Goal: Use online tool/utility: Utilize a website feature to perform a specific function

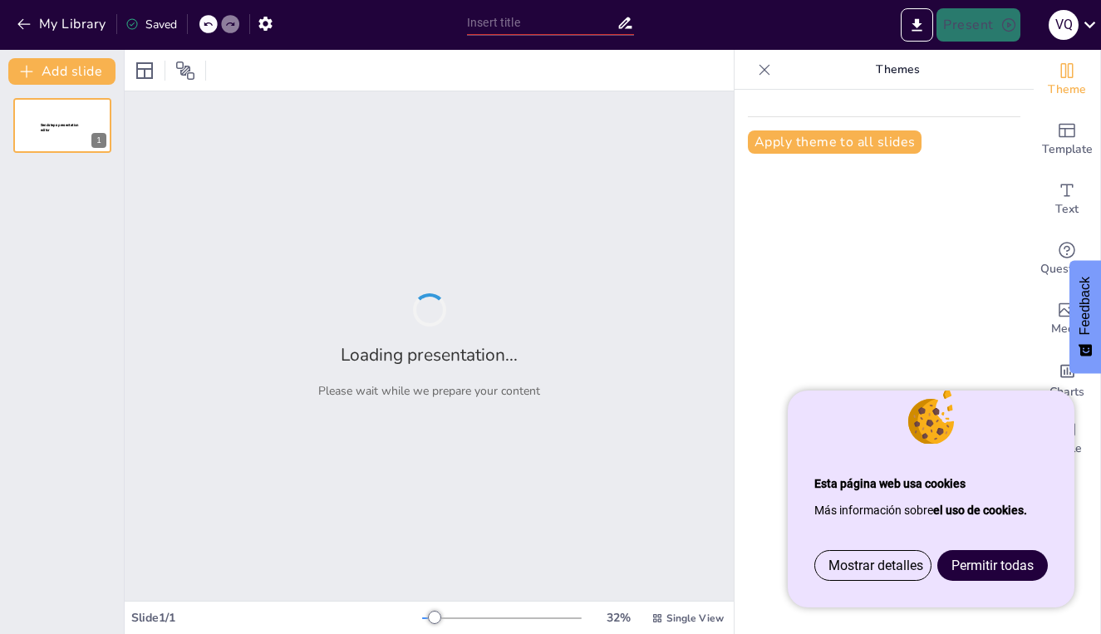
type input "Quebrantamiento Digital: Desafíos Normativos y Jurisprudenciales en el Derecho …"
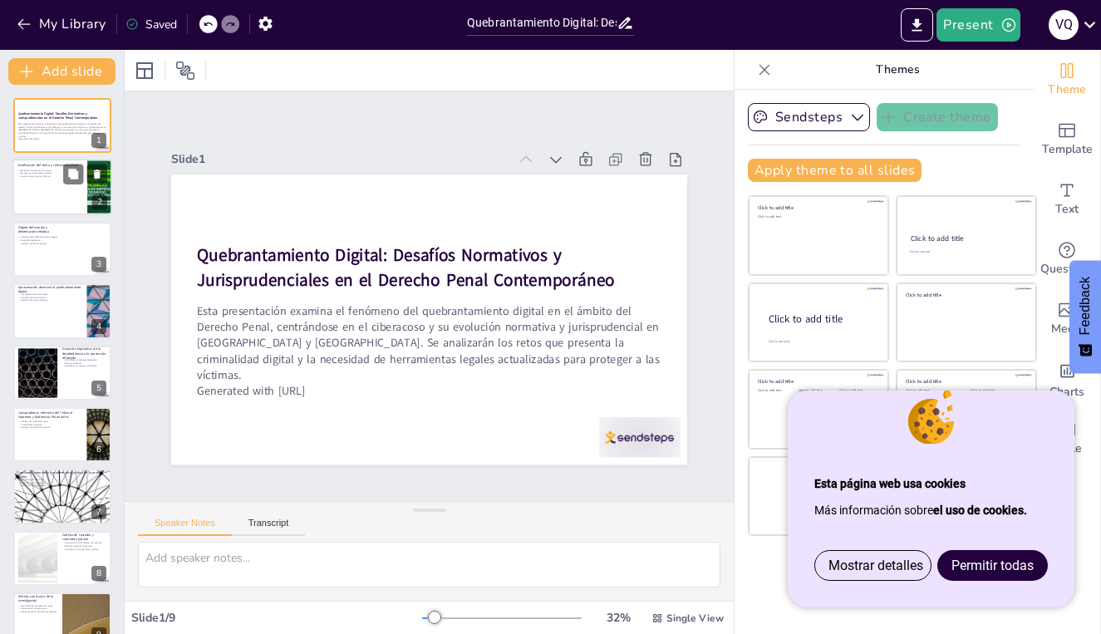
click at [87, 198] on div at bounding box center [62, 187] width 100 height 56
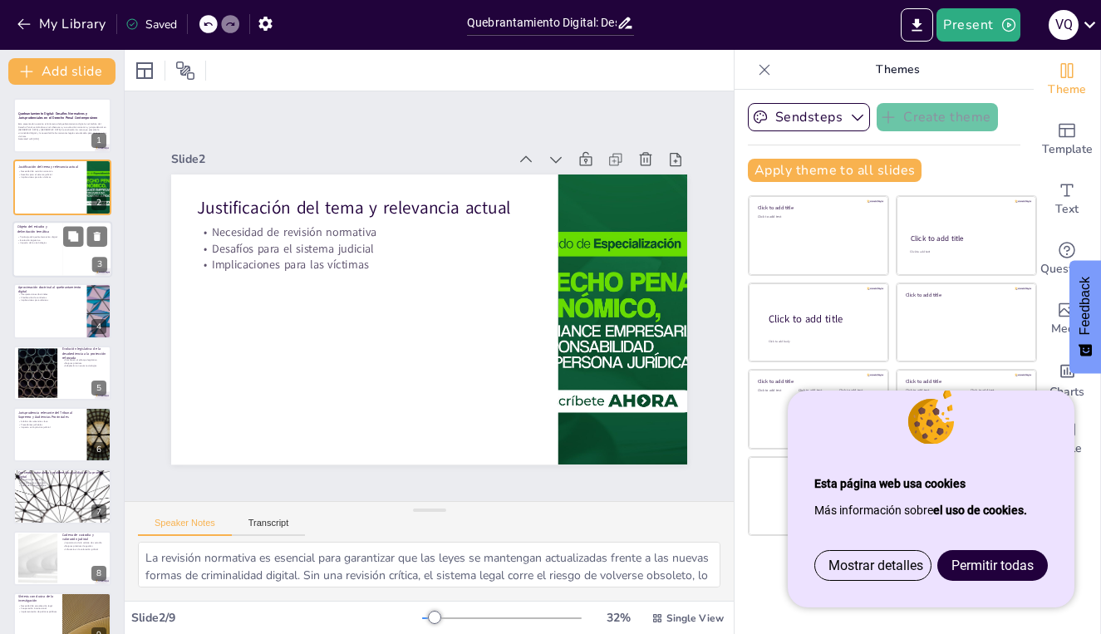
click at [74, 261] on div at bounding box center [87, 249] width 50 height 56
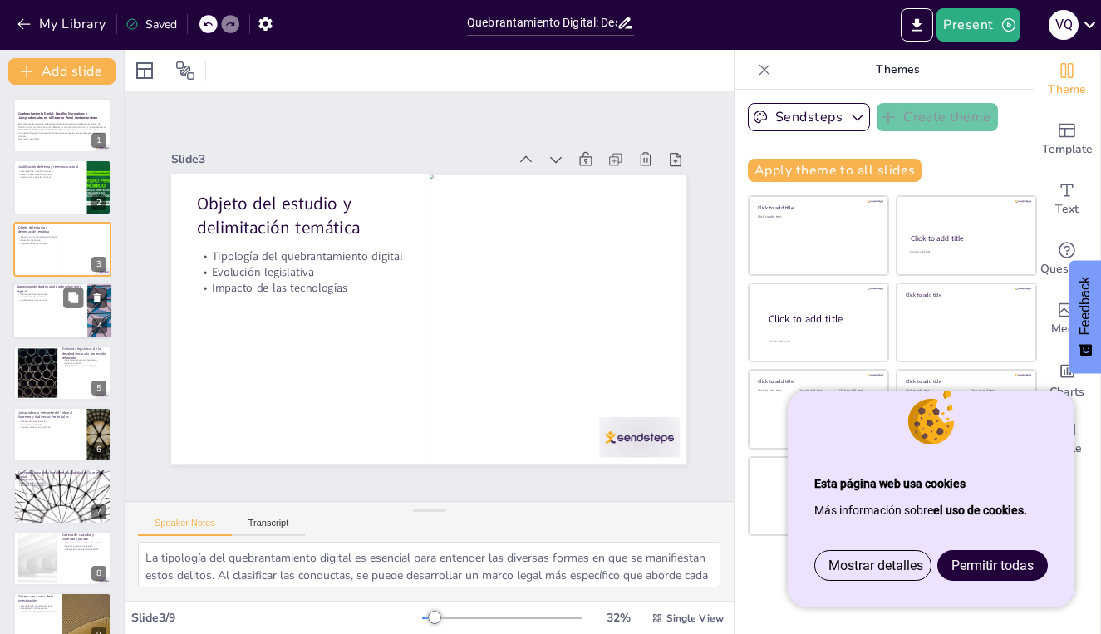
click at [84, 319] on div at bounding box center [62, 310] width 100 height 56
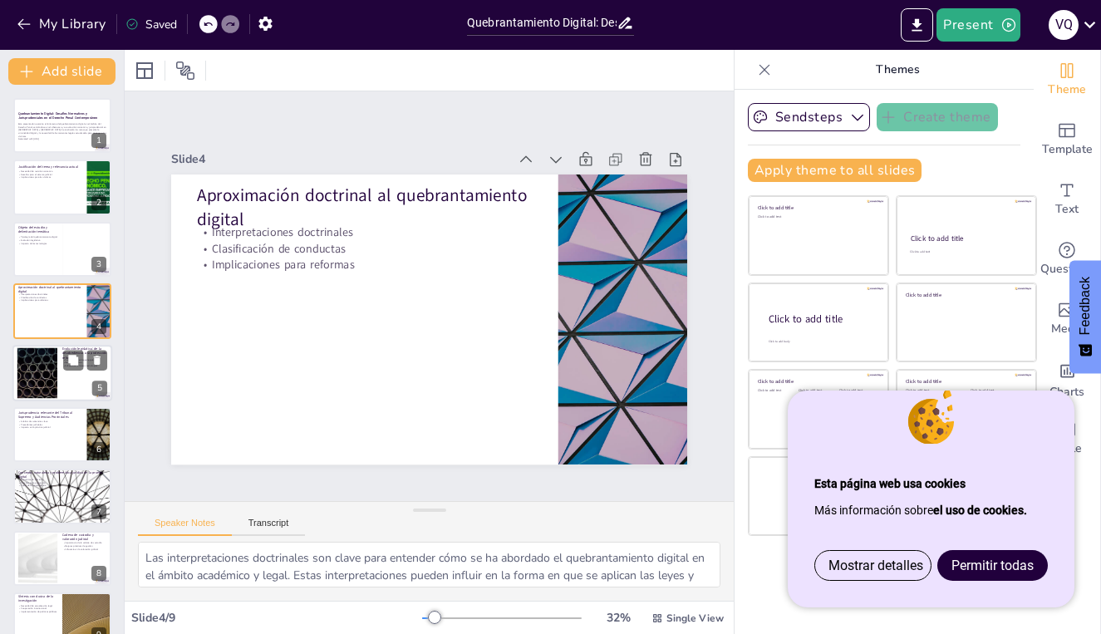
click at [61, 380] on div at bounding box center [62, 373] width 100 height 56
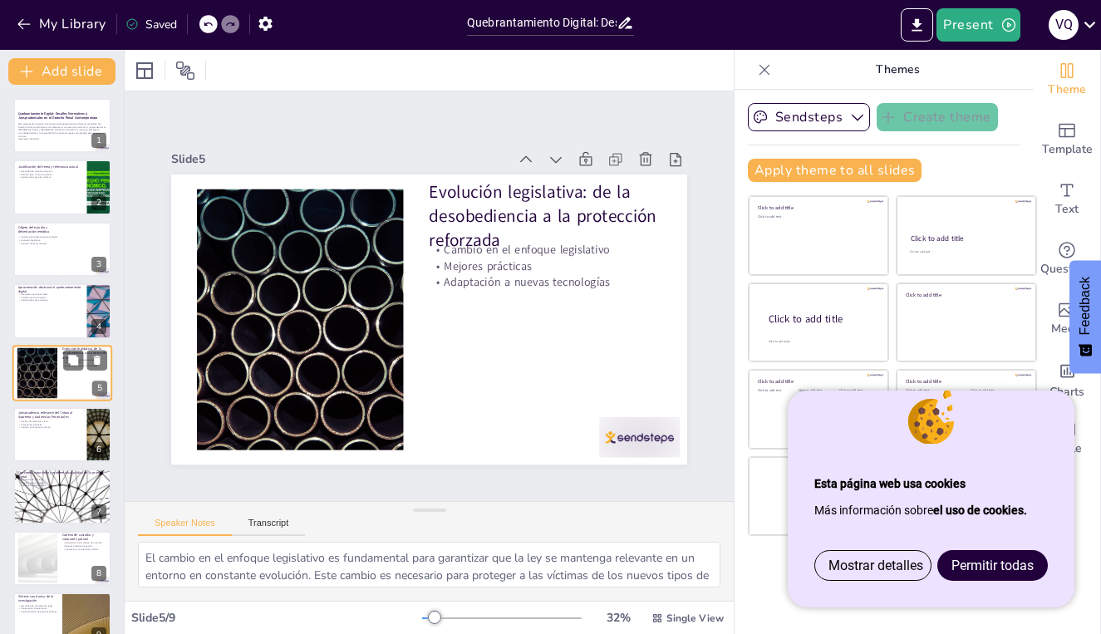
scroll to position [13, 0]
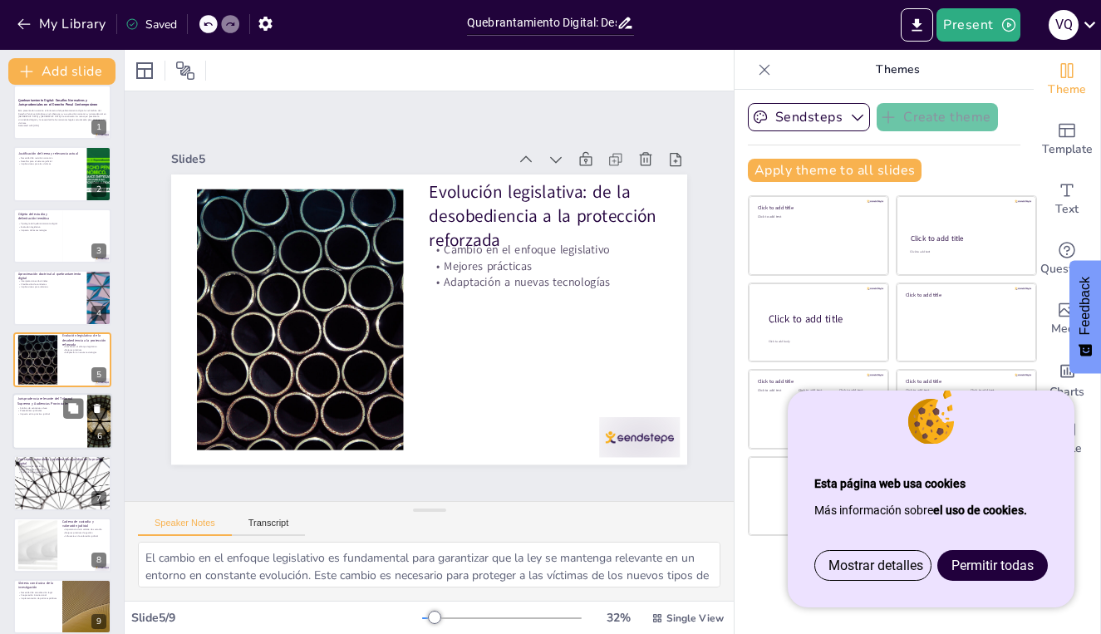
click at [56, 433] on div at bounding box center [62, 421] width 100 height 56
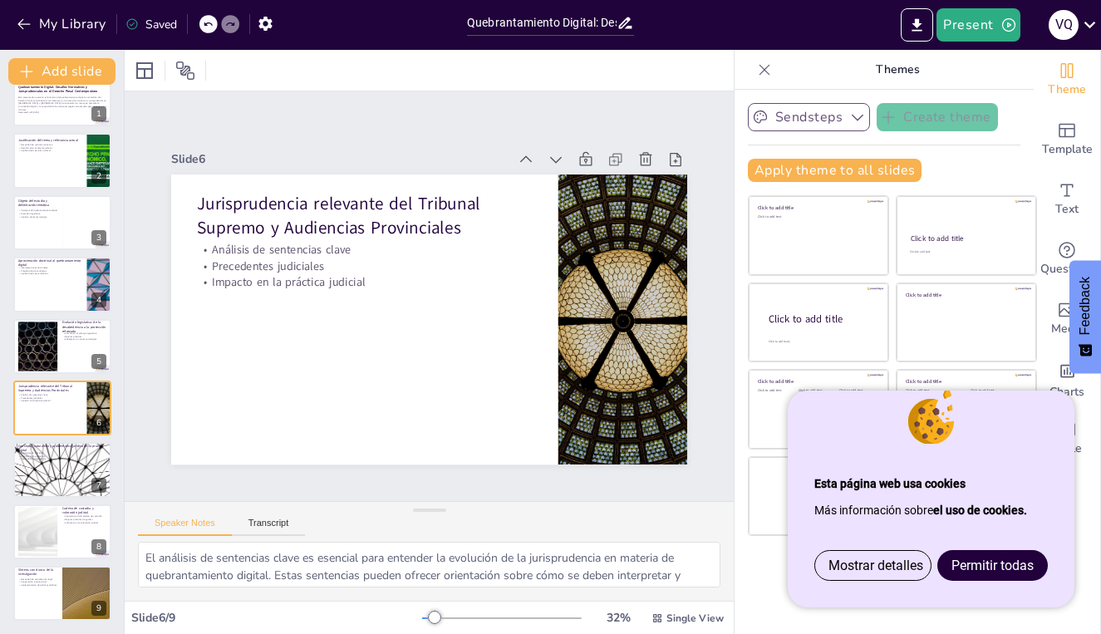
click at [857, 115] on icon "button" at bounding box center [857, 117] width 17 height 17
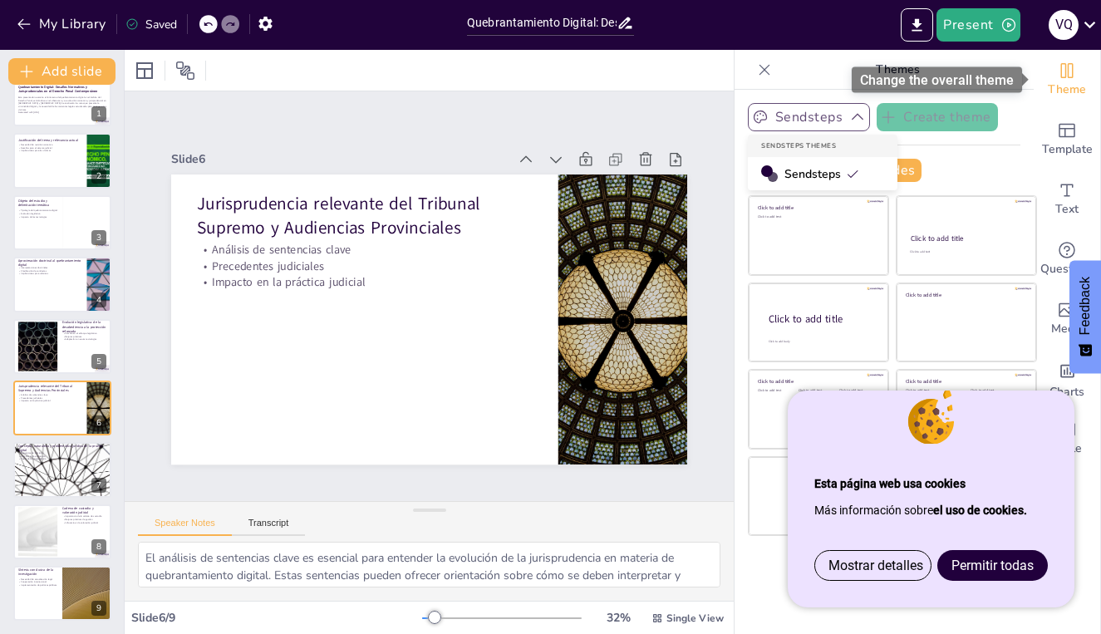
click at [1068, 86] on span "Theme" at bounding box center [1066, 90] width 38 height 18
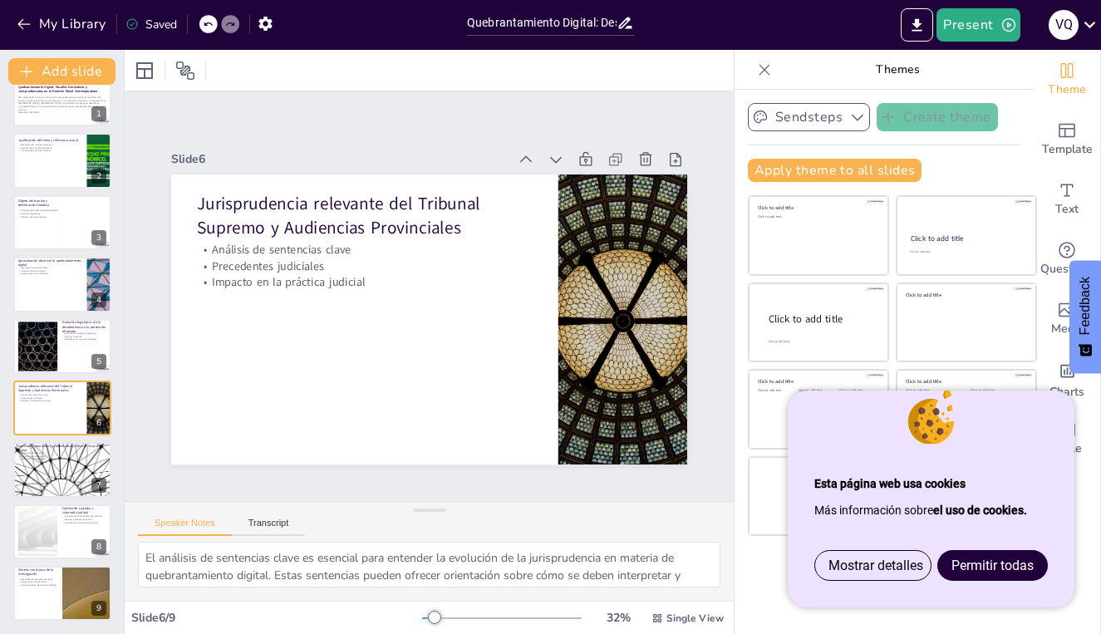
click at [963, 568] on span "Permitir todas" at bounding box center [992, 565] width 82 height 16
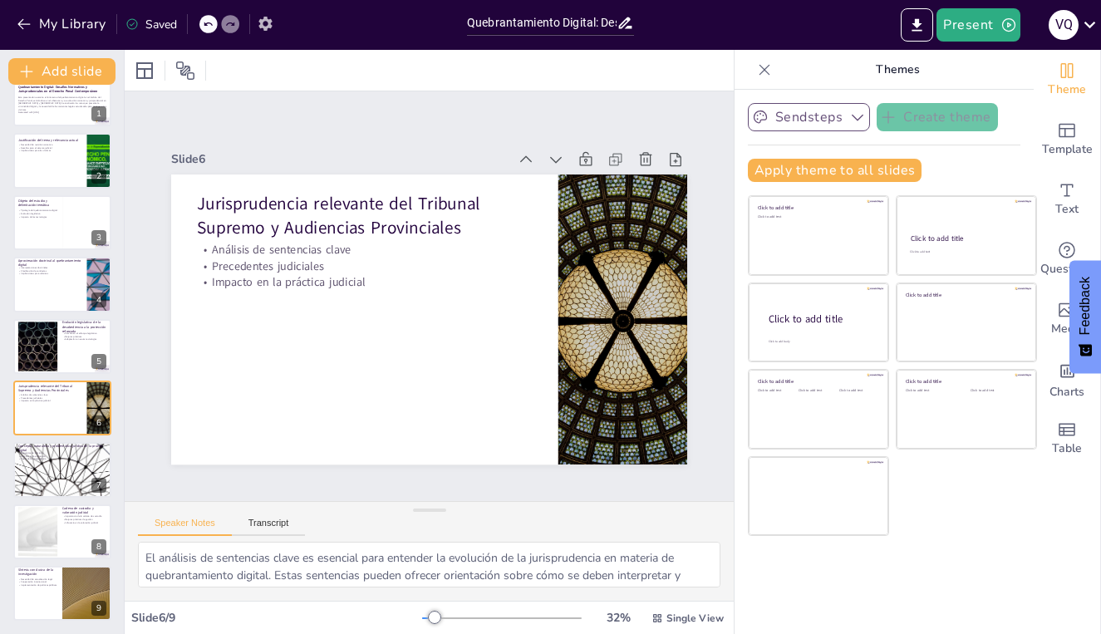
click at [263, 22] on icon "button" at bounding box center [264, 24] width 13 height 14
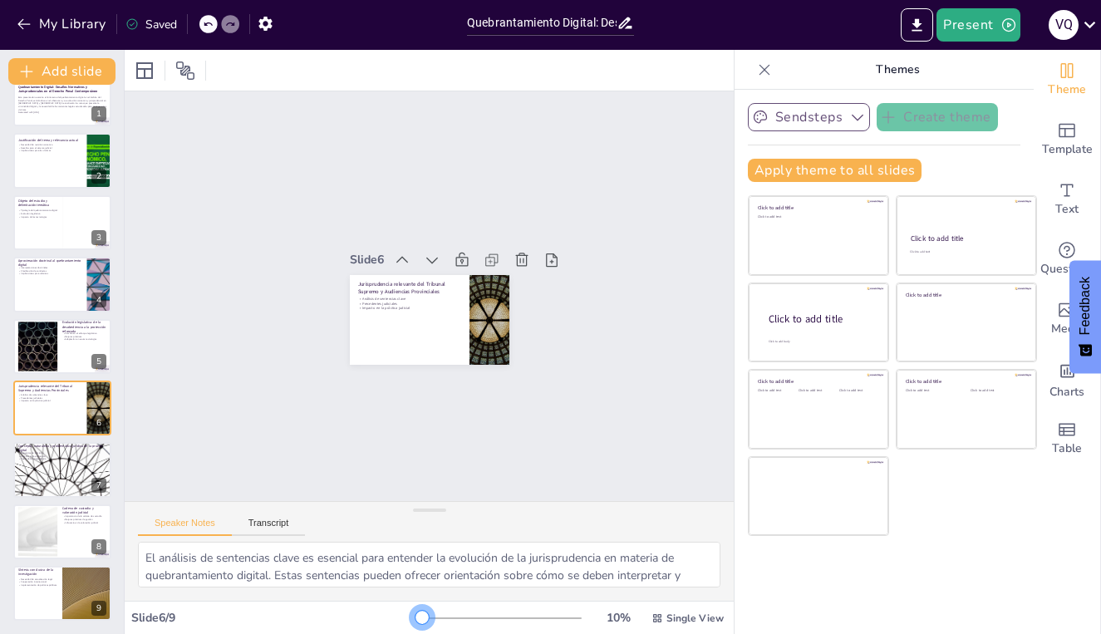
drag, startPoint x: 439, startPoint y: 619, endPoint x: 417, endPoint y: 620, distance: 21.7
click at [417, 621] on div at bounding box center [421, 617] width 13 height 13
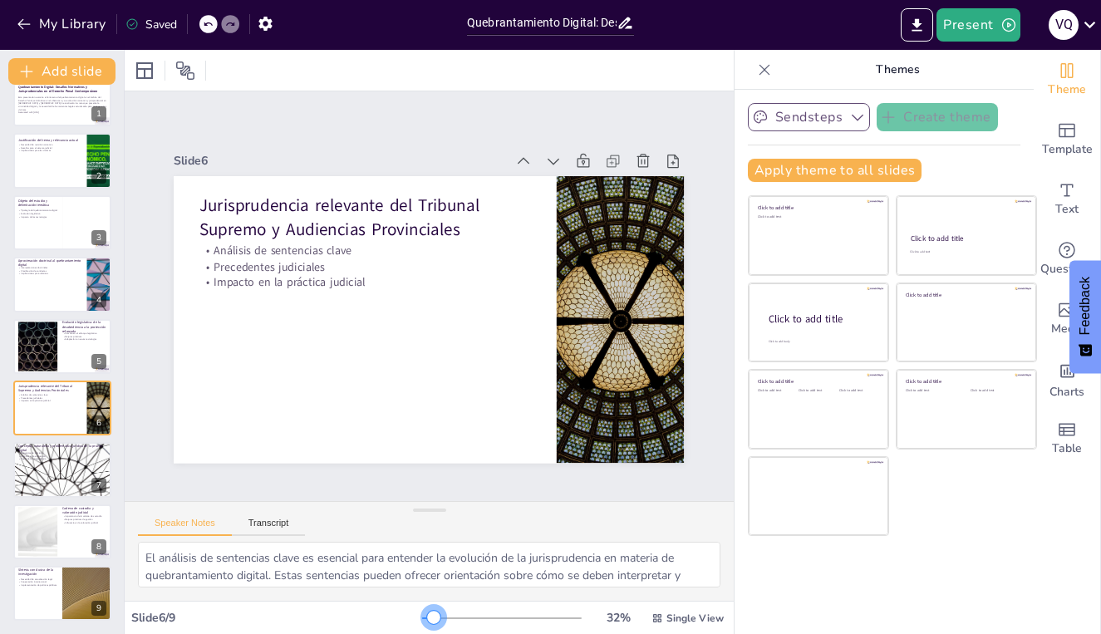
drag, startPoint x: 417, startPoint y: 620, endPoint x: 435, endPoint y: 619, distance: 18.3
click at [435, 620] on div at bounding box center [433, 617] width 13 height 13
click at [1068, 137] on icon "Add ready made slides" at bounding box center [1066, 131] width 17 height 14
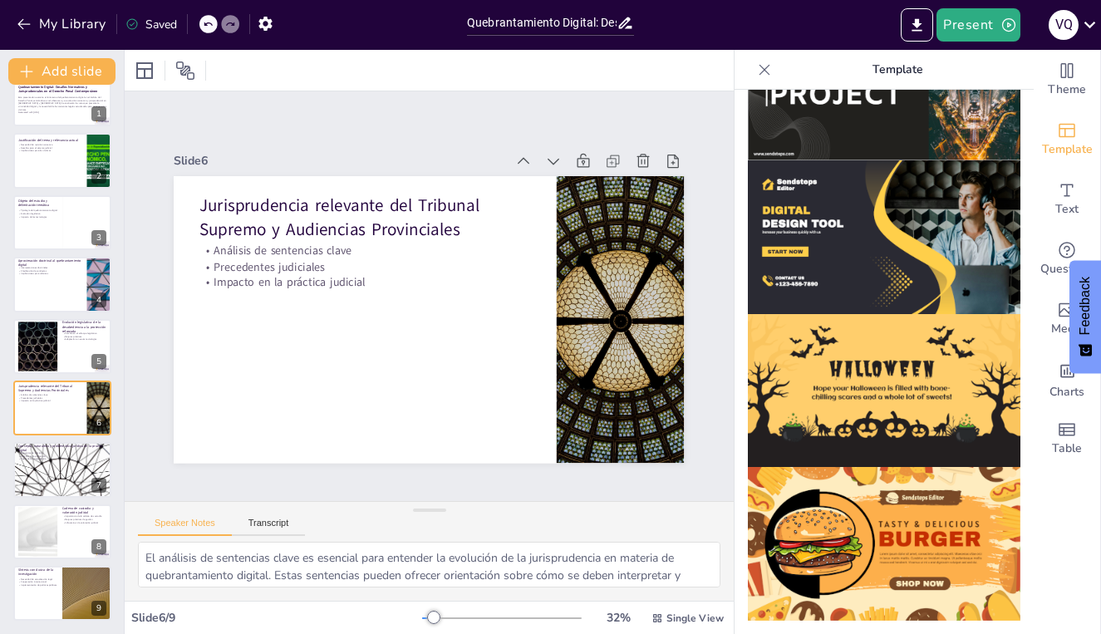
scroll to position [1631, 0]
click at [1063, 247] on icon "Get real-time input from your audience" at bounding box center [1067, 250] width 20 height 20
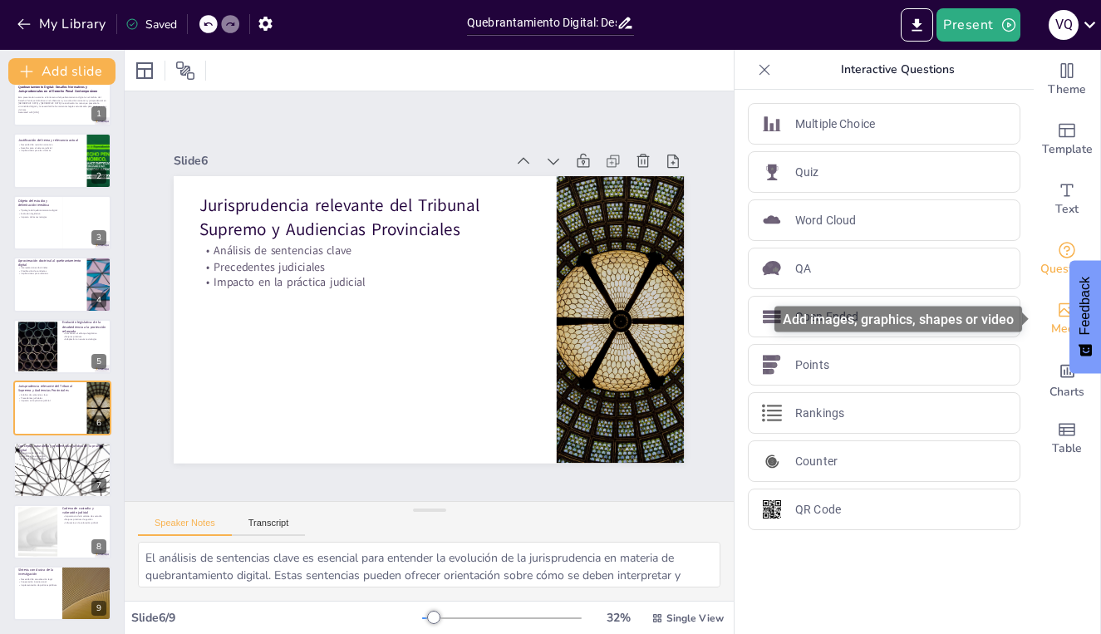
click at [1061, 326] on span "Media" at bounding box center [1067, 329] width 32 height 18
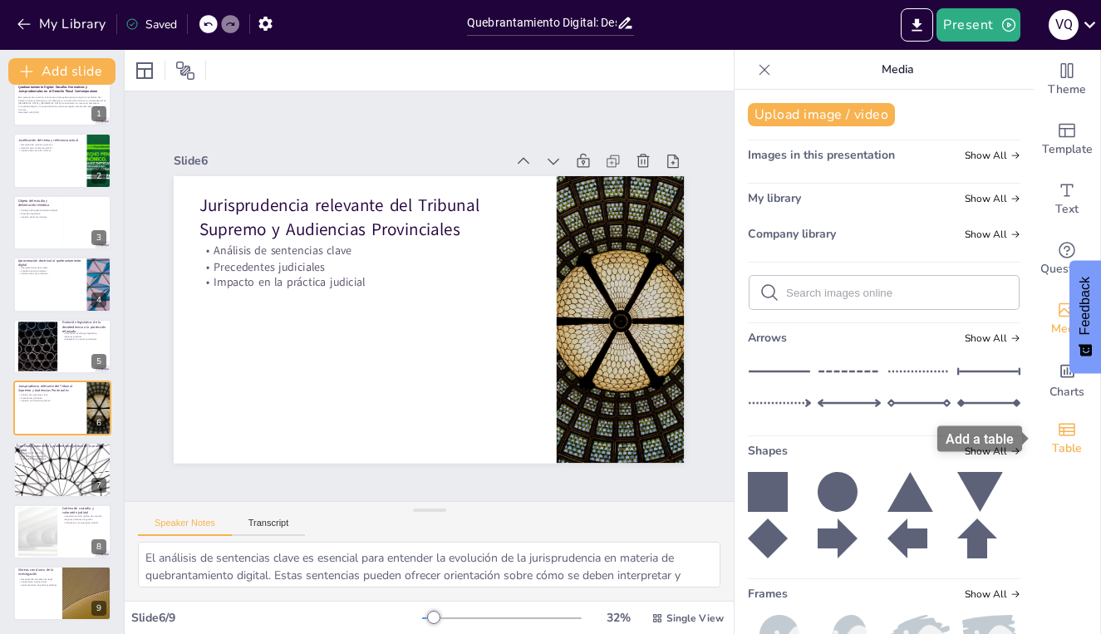
click at [1067, 429] on icon "Add a table" at bounding box center [1067, 429] width 20 height 20
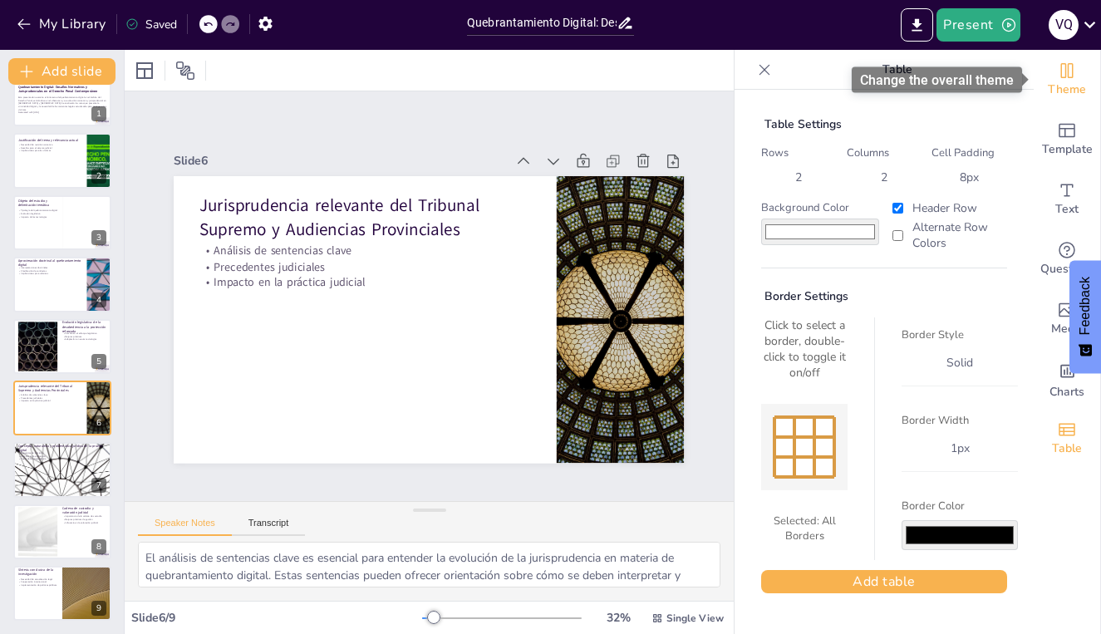
click at [1063, 87] on span "Theme" at bounding box center [1066, 90] width 38 height 18
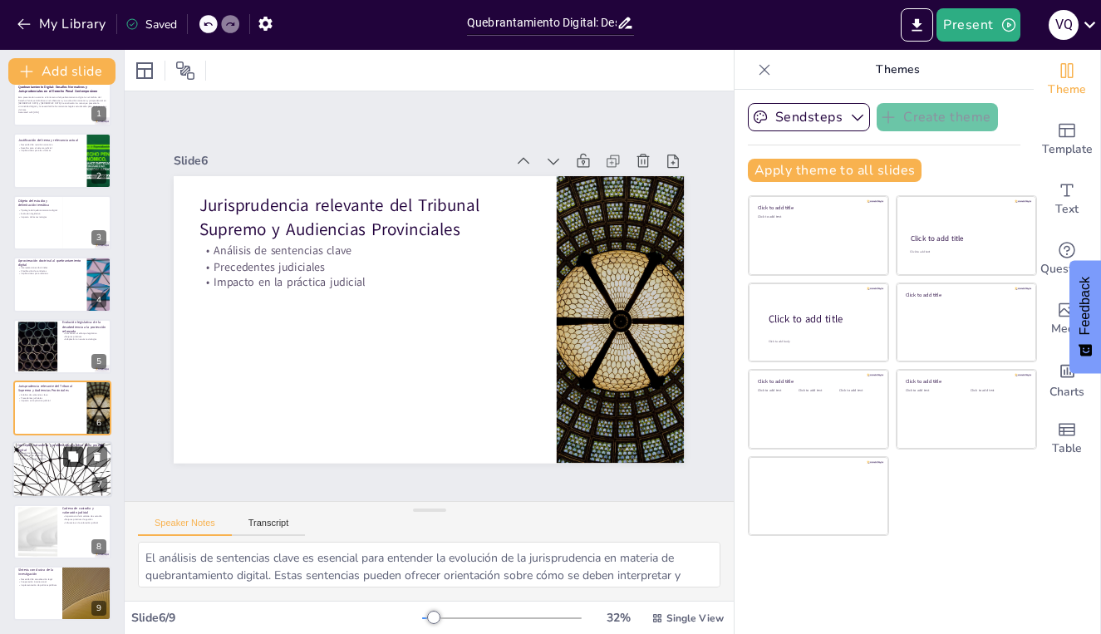
click at [66, 459] on button at bounding box center [73, 457] width 20 height 20
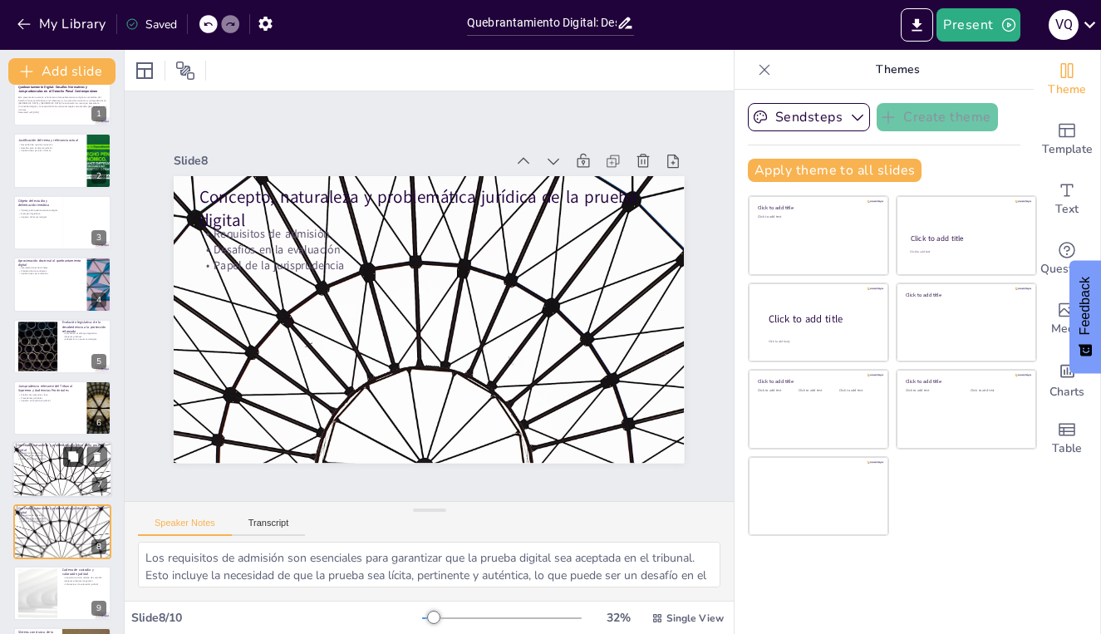
scroll to position [89, 0]
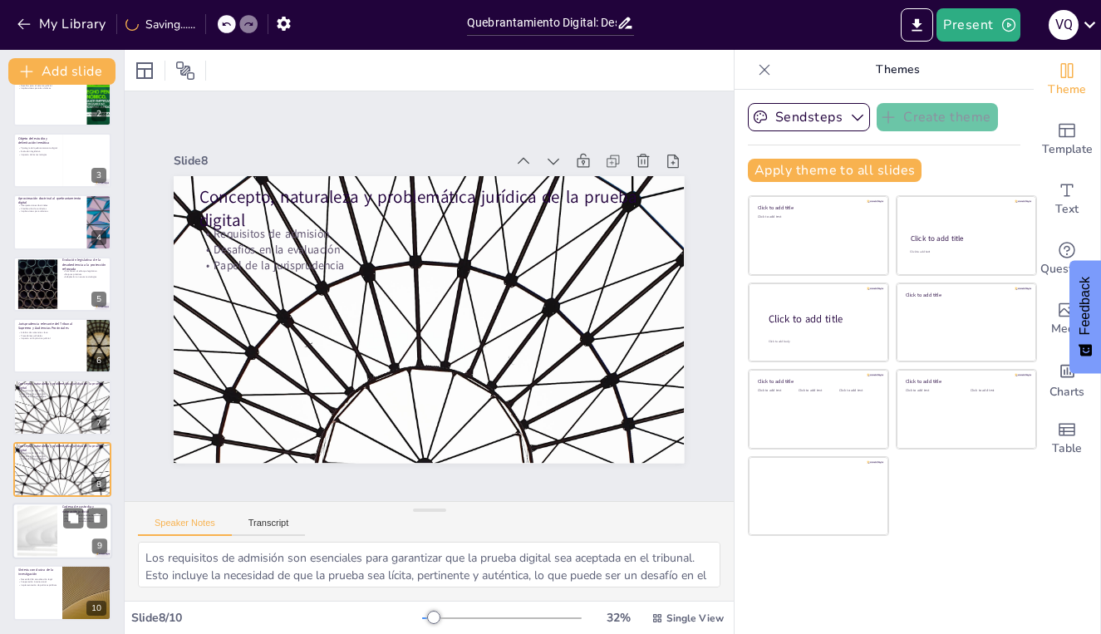
click at [58, 526] on div at bounding box center [62, 531] width 100 height 56
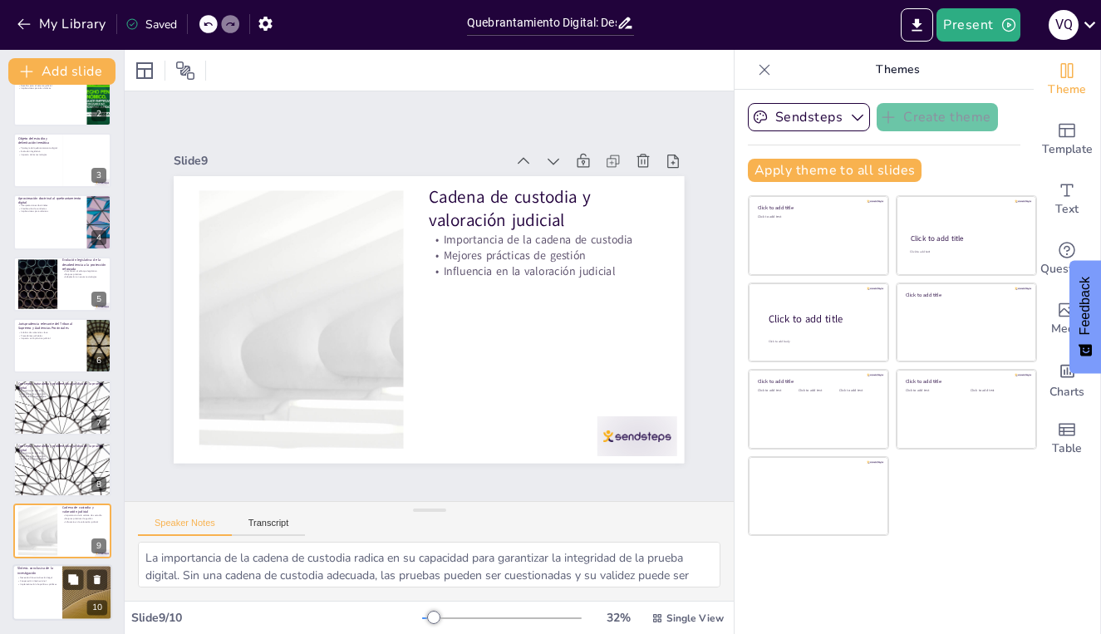
click at [52, 606] on div at bounding box center [62, 593] width 100 height 56
type textarea "La necesidad de actualización legal es crucial para garantizar que el marco jur…"
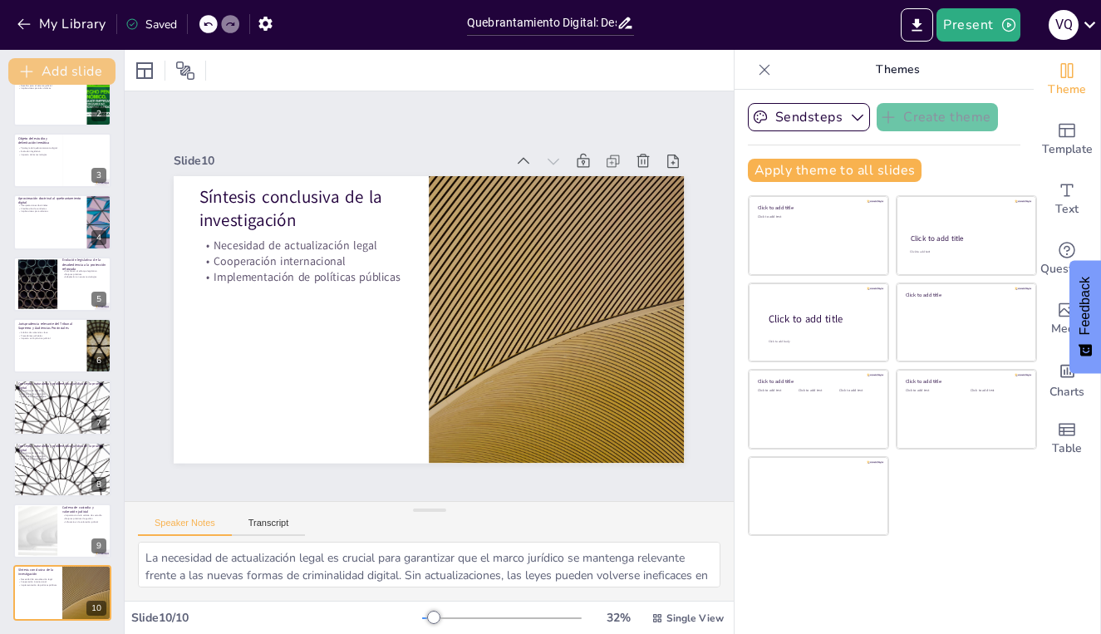
click at [85, 68] on button "Add slide" at bounding box center [61, 71] width 107 height 27
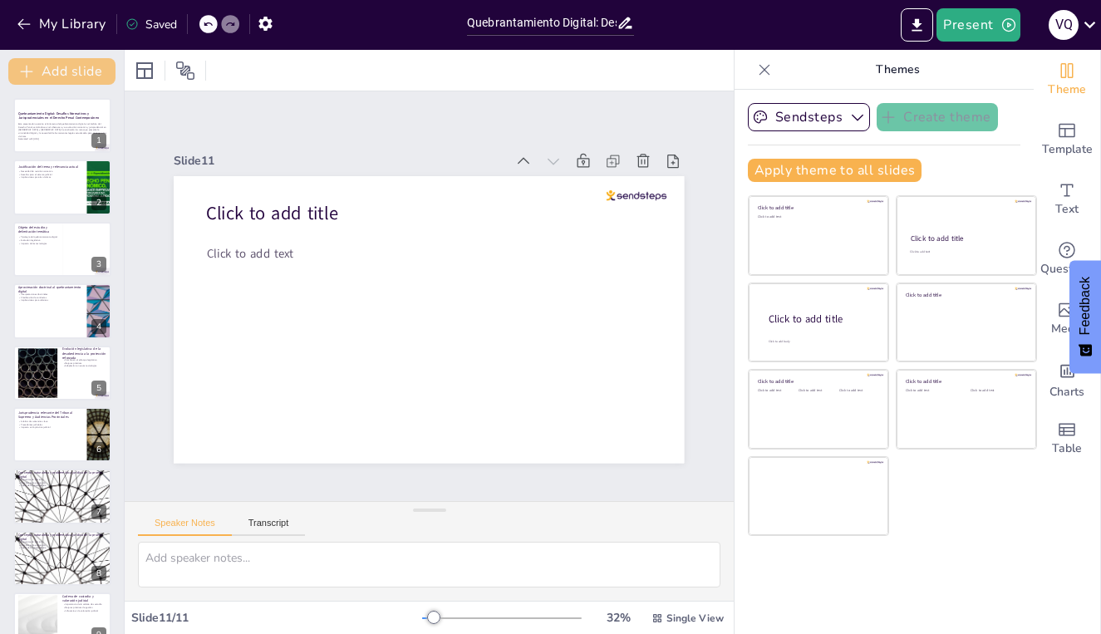
scroll to position [0, 0]
click at [27, 22] on icon "button" at bounding box center [24, 24] width 17 height 17
